Goal: Check status: Check status

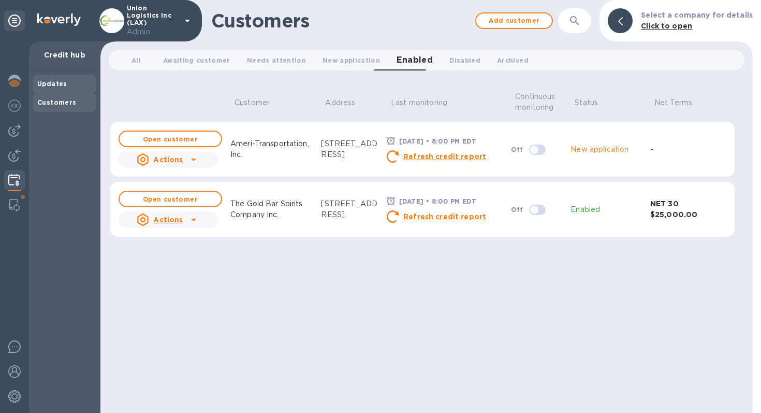
click at [53, 85] on b "Updates" at bounding box center [52, 84] width 30 height 8
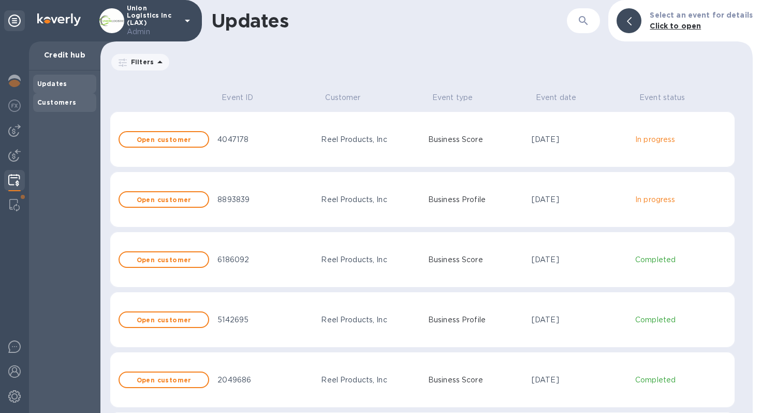
click at [66, 105] on b "Customers" at bounding box center [56, 102] width 39 height 8
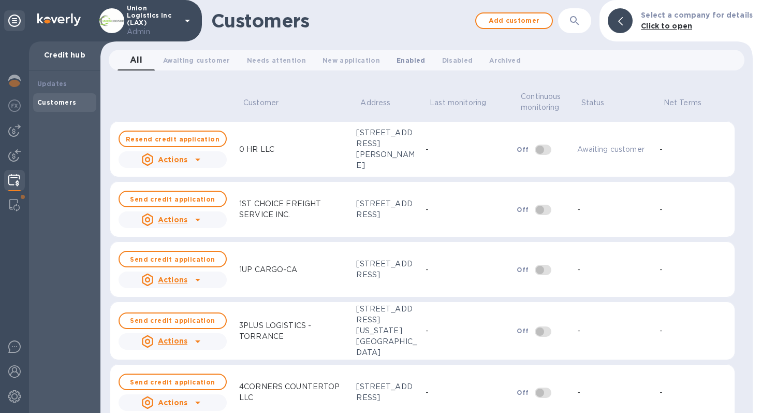
click at [399, 62] on span "Enabled 0" at bounding box center [411, 60] width 28 height 11
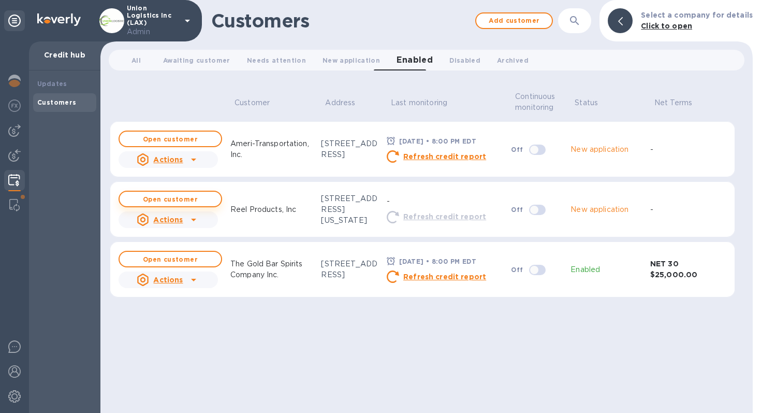
click at [192, 200] on b "Open customer" at bounding box center [170, 199] width 55 height 8
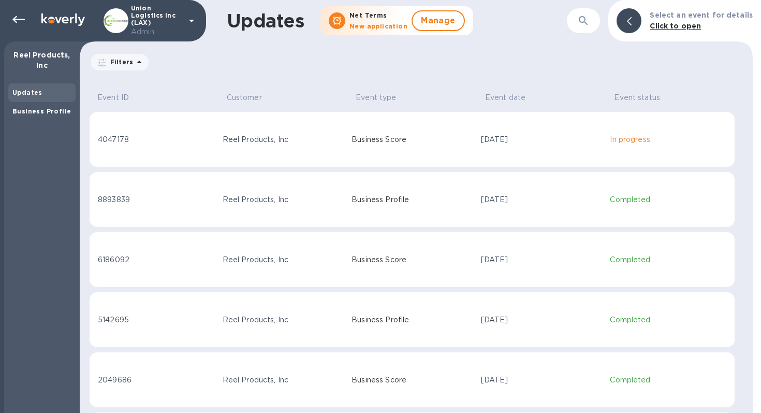
click at [233, 163] on td "Reel Products, Inc" at bounding box center [283, 139] width 129 height 56
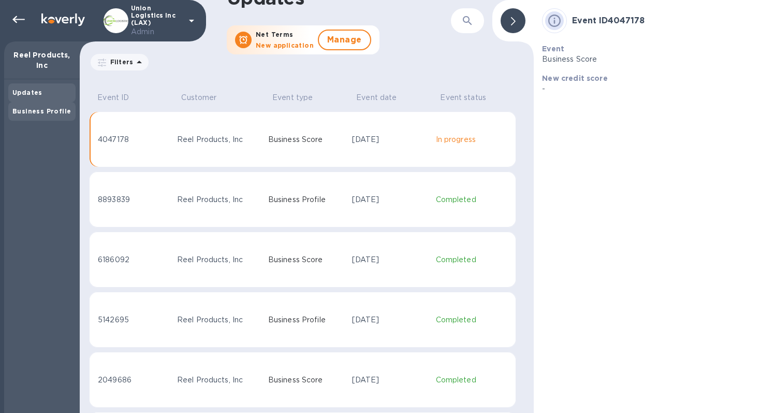
click at [42, 104] on div "Business Profile" at bounding box center [41, 111] width 67 height 19
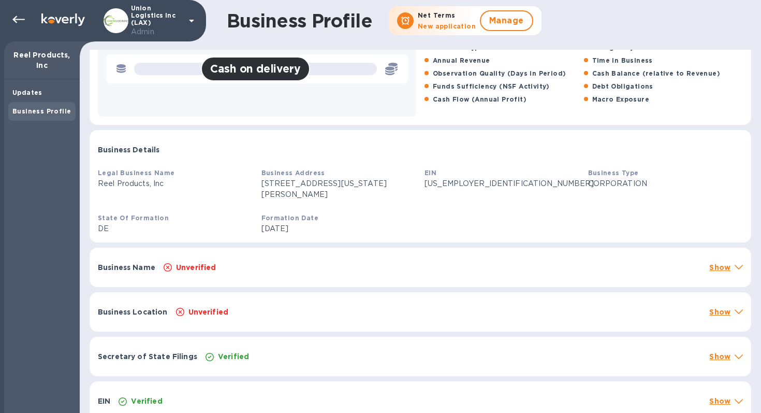
click at [364, 250] on div "Business Name Unverified Show" at bounding box center [421, 267] width 662 height 39
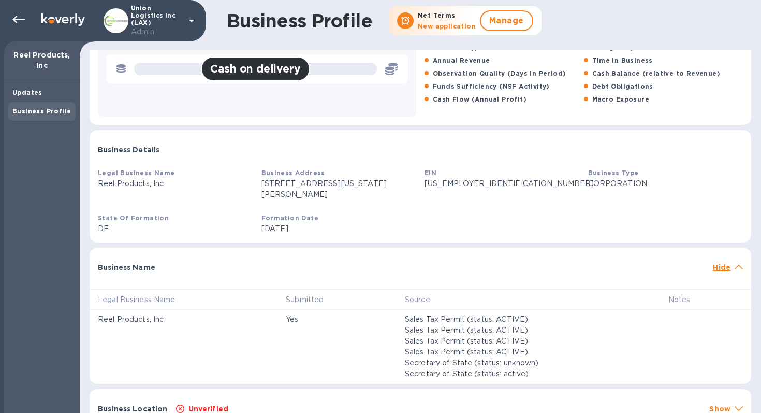
scroll to position [85, 0]
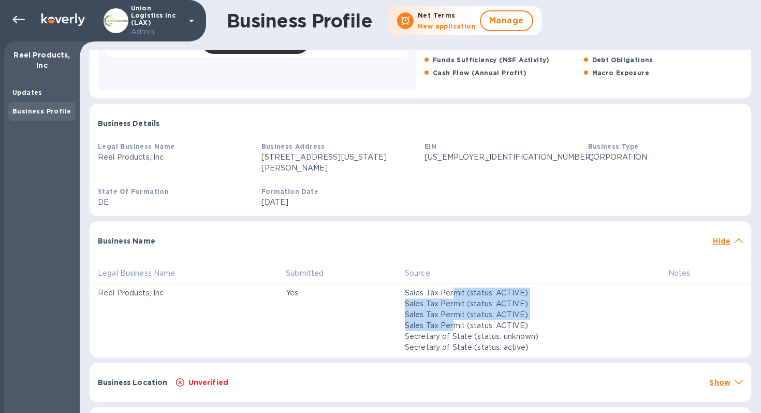
drag, startPoint x: 451, startPoint y: 280, endPoint x: 451, endPoint y: 311, distance: 31.1
click at [451, 311] on div "Sales Tax Permit (status: ACTIVE) Sales Tax Permit (status: ACTIVE) Sales Tax P…" at bounding box center [528, 319] width 251 height 69
click at [451, 320] on p "Sales Tax Permit (status: ACTIVE)" at bounding box center [528, 325] width 247 height 11
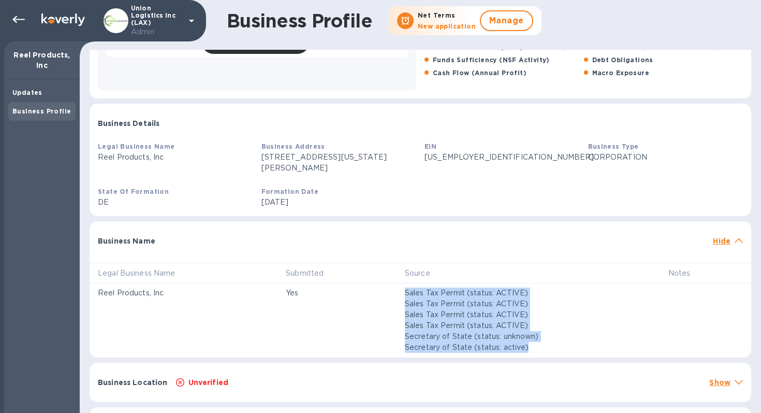
drag, startPoint x: 389, startPoint y: 279, endPoint x: 509, endPoint y: 346, distance: 136.6
click at [509, 346] on tr "Reel Products, Inc Yes Sales Tax Permit (status: ACTIVE) Sales Tax Permit (stat…" at bounding box center [421, 320] width 662 height 74
click at [509, 346] on td "Sales Tax Permit (status: ACTIVE) Sales Tax Permit (status: ACTIVE) Sales Tax P…" at bounding box center [529, 320] width 264 height 74
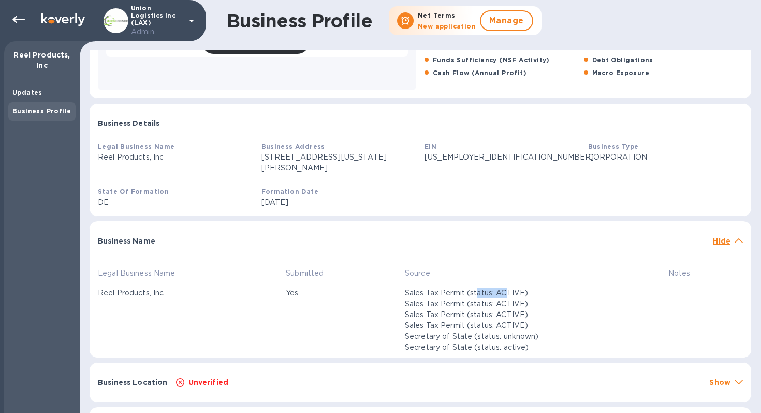
drag, startPoint x: 478, startPoint y: 279, endPoint x: 508, endPoint y: 279, distance: 30.6
click at [508, 287] on p "Sales Tax Permit (status: ACTIVE)" at bounding box center [528, 292] width 247 height 11
click at [18, 96] on b "Updates" at bounding box center [27, 93] width 30 height 8
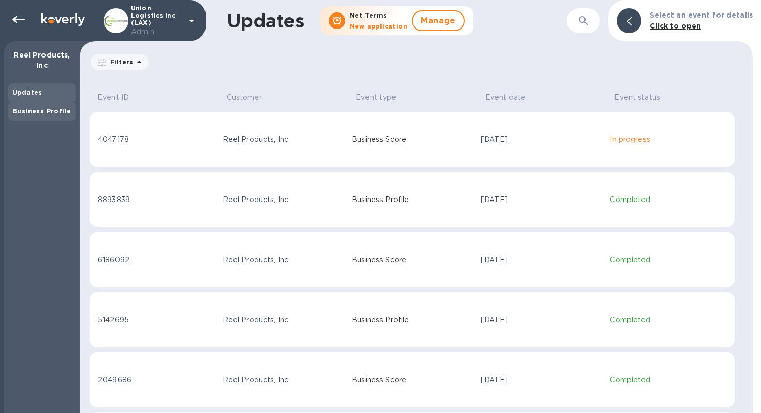
click at [48, 112] on b "Business Profile" at bounding box center [41, 111] width 59 height 8
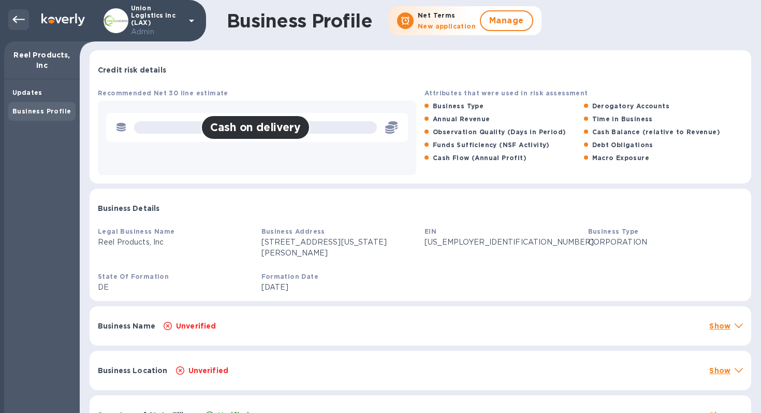
click at [15, 22] on icon at bounding box center [18, 19] width 12 height 12
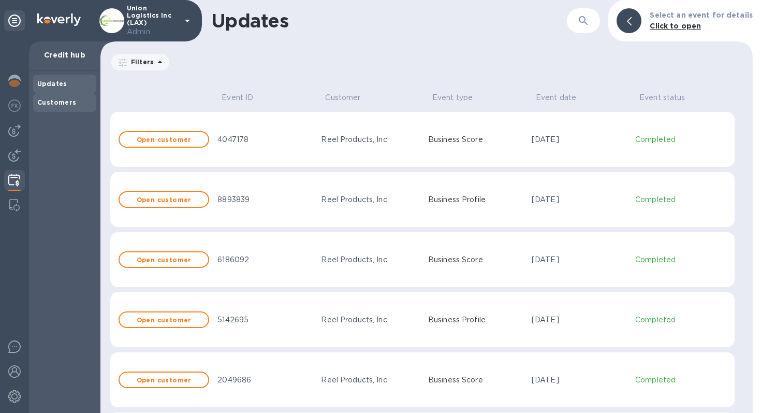
click at [52, 110] on div "Customers" at bounding box center [64, 102] width 63 height 19
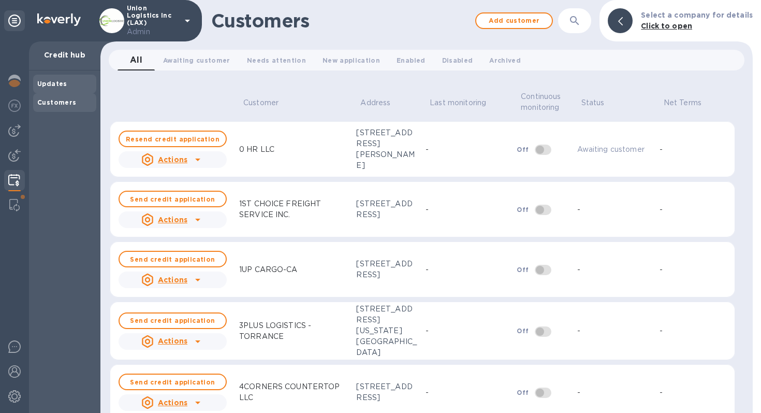
click at [85, 89] on div "Updates" at bounding box center [64, 84] width 55 height 10
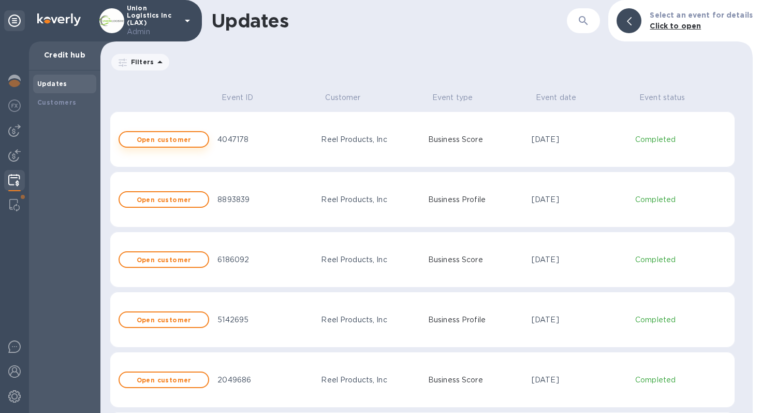
click at [159, 137] on b "Open customer" at bounding box center [164, 140] width 55 height 8
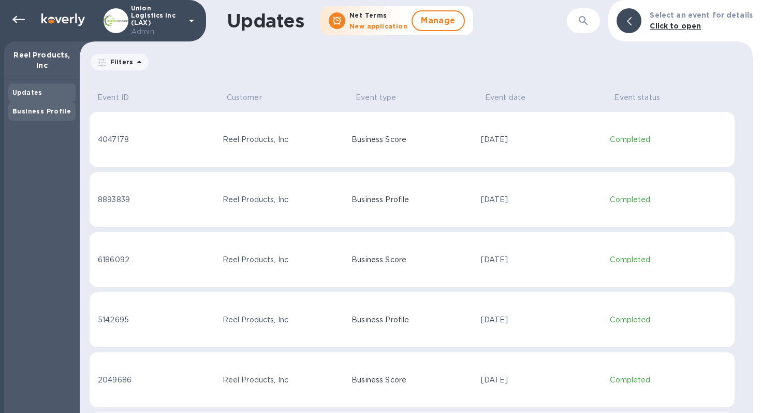
click at [54, 108] on b "Business Profile" at bounding box center [41, 111] width 59 height 8
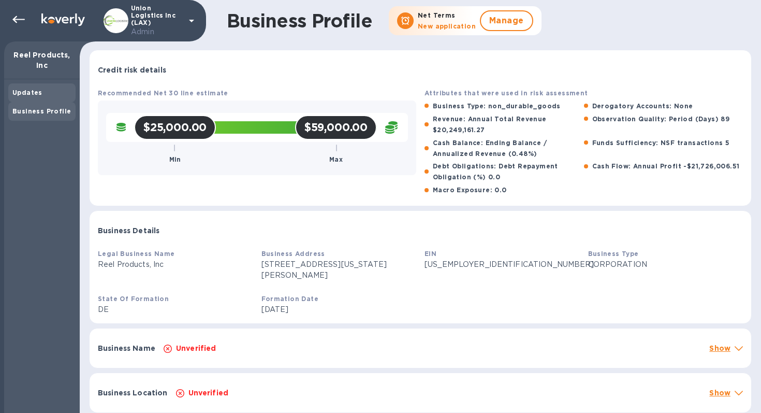
click at [59, 98] on div "Updates" at bounding box center [41, 92] width 67 height 19
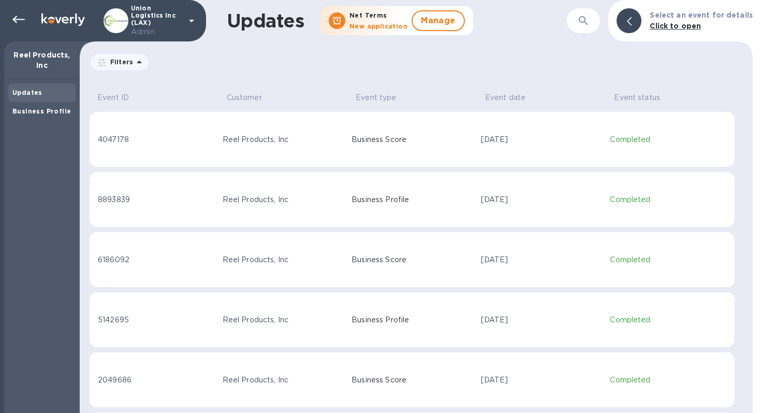
click at [229, 149] on td "Reel Products, Inc" at bounding box center [283, 139] width 129 height 56
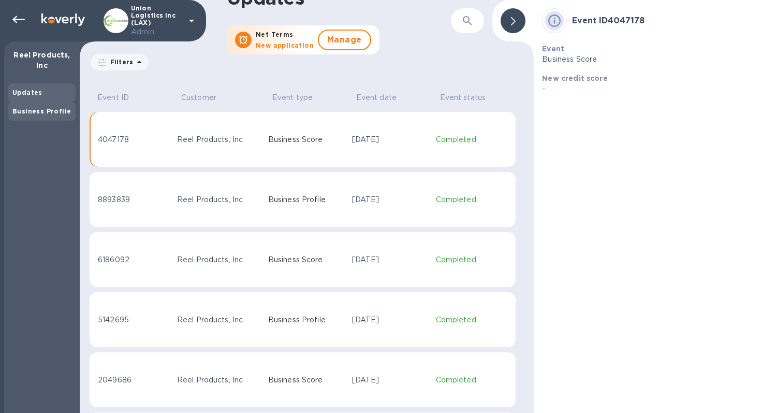
click at [32, 113] on b "Business Profile" at bounding box center [41, 111] width 59 height 8
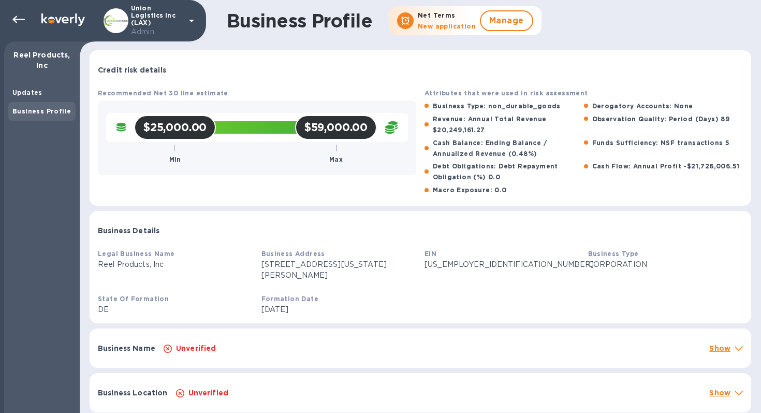
scroll to position [83, 0]
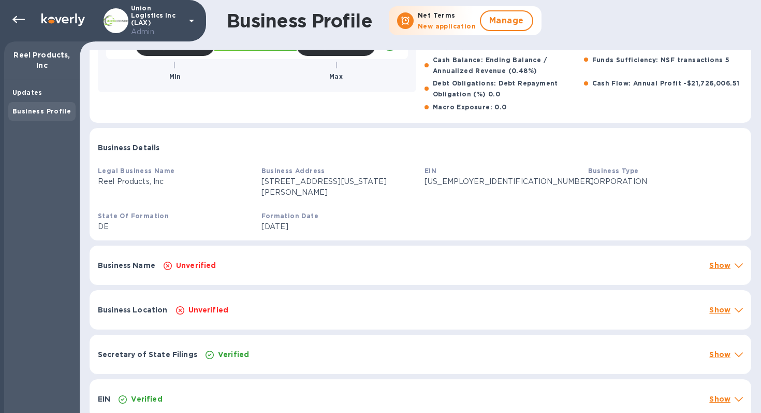
click at [320, 258] on div "Unverified" at bounding box center [433, 265] width 542 height 15
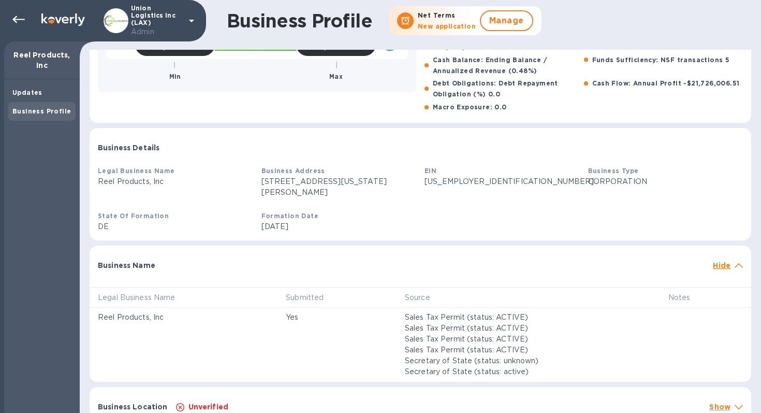
click at [320, 256] on div at bounding box center [435, 260] width 550 height 8
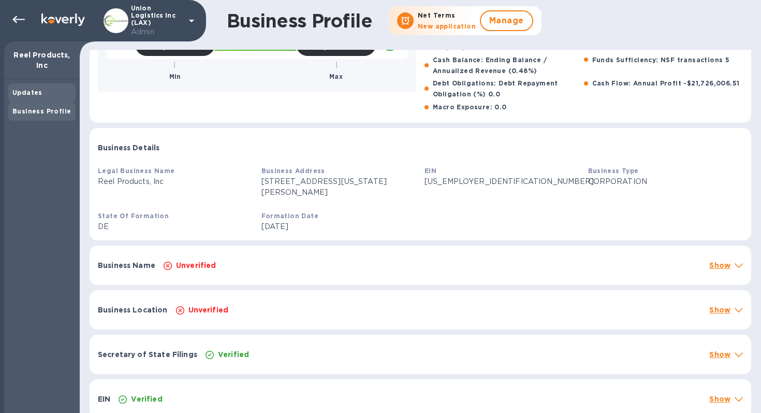
click at [53, 91] on div "Updates" at bounding box center [41, 93] width 59 height 10
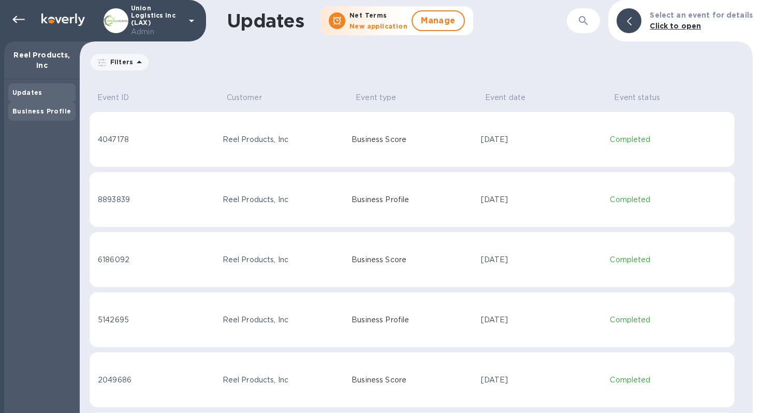
click at [56, 115] on div "Business Profile" at bounding box center [41, 111] width 59 height 10
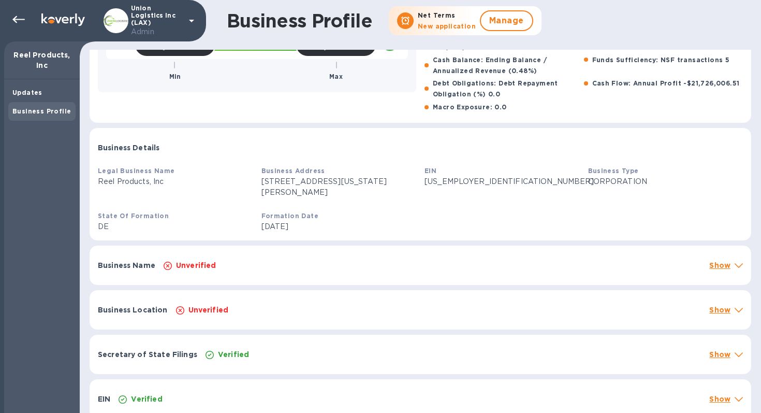
click at [232, 258] on div "Unverified" at bounding box center [433, 265] width 542 height 15
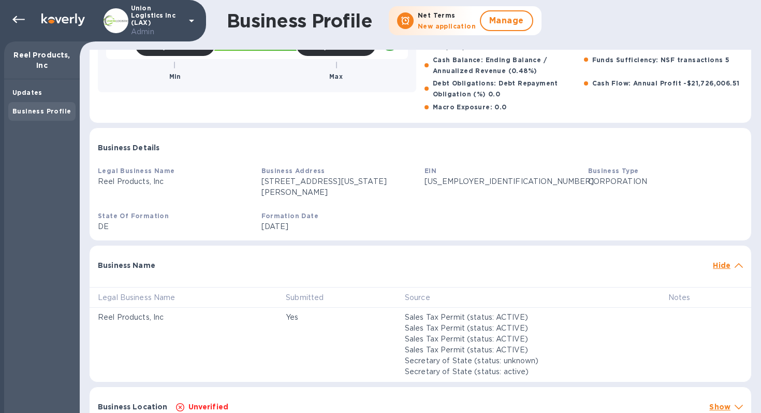
click at [232, 256] on div at bounding box center [435, 260] width 550 height 8
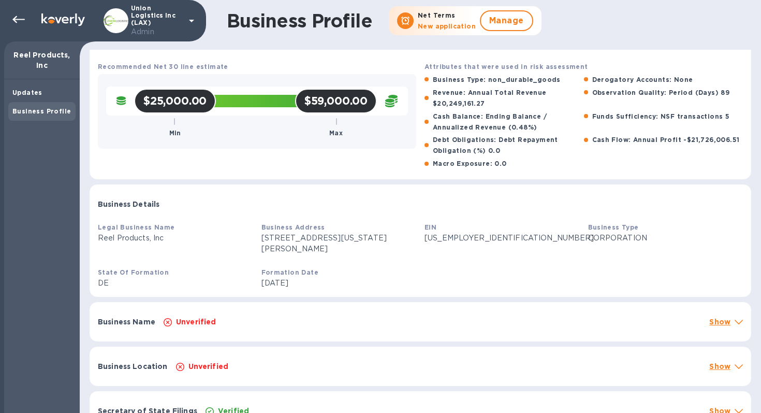
scroll to position [0, 0]
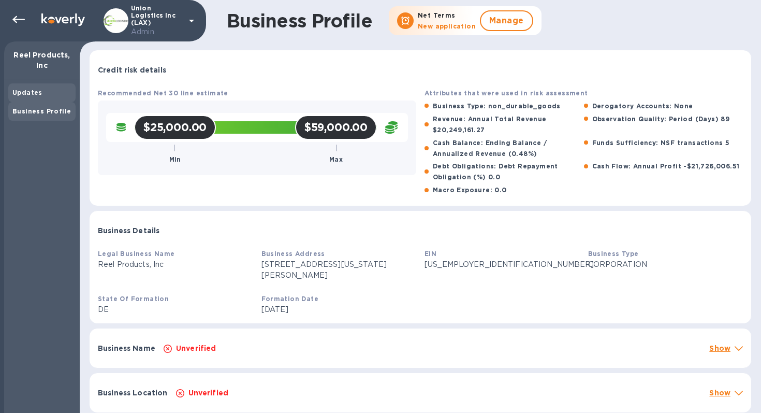
click at [40, 94] on div "Updates" at bounding box center [41, 93] width 59 height 10
